Goal: Transaction & Acquisition: Obtain resource

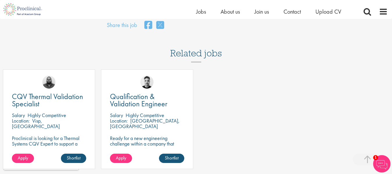
scroll to position [465, 0]
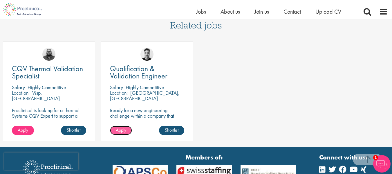
drag, startPoint x: 122, startPoint y: 125, endPoint x: 125, endPoint y: 125, distance: 2.9
click at [122, 127] on span "Apply" at bounding box center [121, 130] width 10 height 6
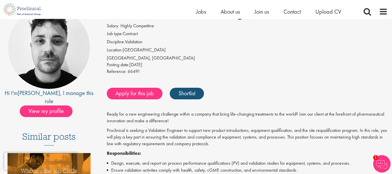
scroll to position [87, 0]
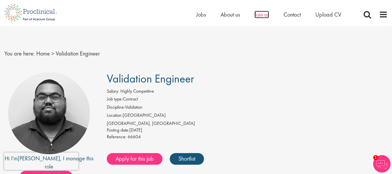
click at [264, 14] on span "Join us" at bounding box center [262, 15] width 15 height 8
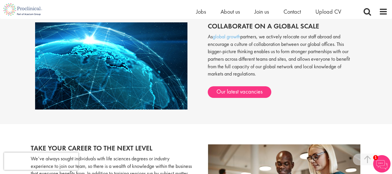
scroll to position [378, 0]
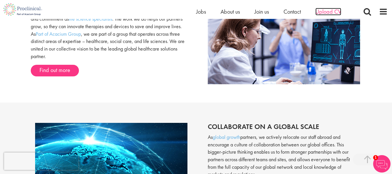
drag, startPoint x: 320, startPoint y: 12, endPoint x: 328, endPoint y: 13, distance: 7.7
click at [320, 12] on span "Upload CV" at bounding box center [329, 12] width 26 height 8
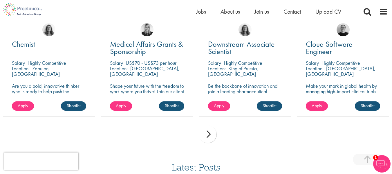
scroll to position [436, 0]
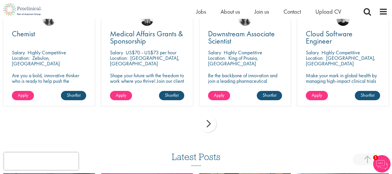
click at [209, 126] on div "next" at bounding box center [207, 123] width 17 height 17
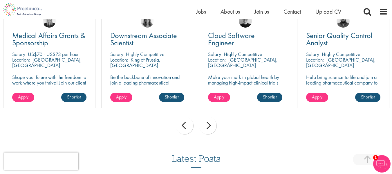
scroll to position [407, 0]
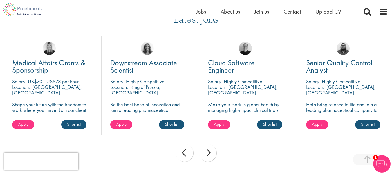
click at [209, 153] on div "next" at bounding box center [207, 152] width 17 height 17
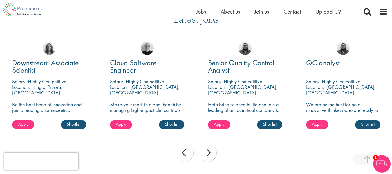
click at [207, 152] on div "next" at bounding box center [207, 152] width 17 height 17
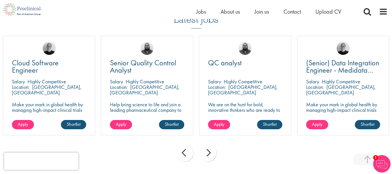
click at [207, 152] on div "next" at bounding box center [207, 152] width 17 height 17
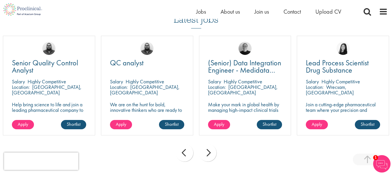
click at [207, 152] on div "next" at bounding box center [207, 152] width 17 height 17
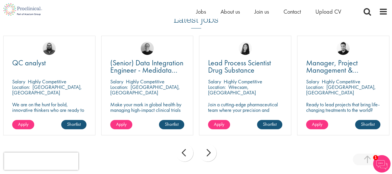
click at [207, 152] on div "next" at bounding box center [207, 152] width 17 height 17
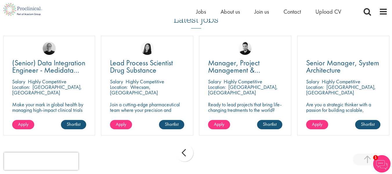
click at [207, 152] on div "prev next" at bounding box center [196, 153] width 392 height 25
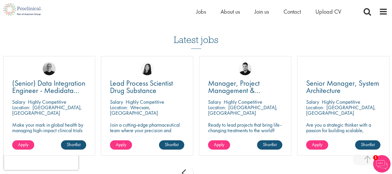
scroll to position [378, 0]
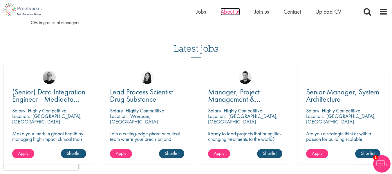
click at [228, 11] on span "About us" at bounding box center [230, 12] width 19 height 8
